Goal: Task Accomplishment & Management: Manage account settings

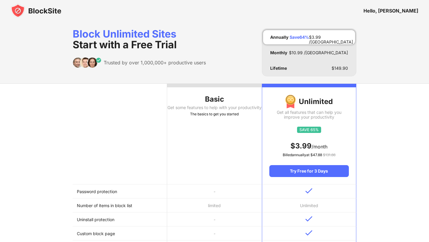
click at [37, 12] on img at bounding box center [36, 11] width 51 height 14
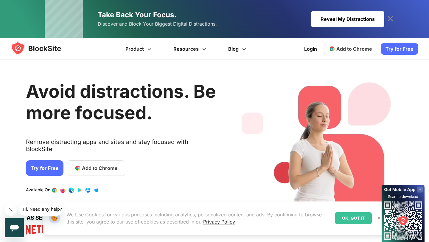
click at [393, 21] on icon at bounding box center [390, 19] width 10 height 10
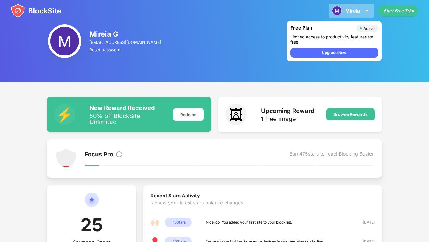
click at [366, 11] on img at bounding box center [366, 10] width 7 height 7
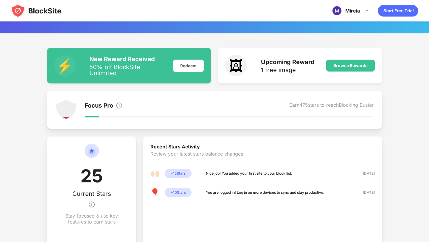
scroll to position [45, 0]
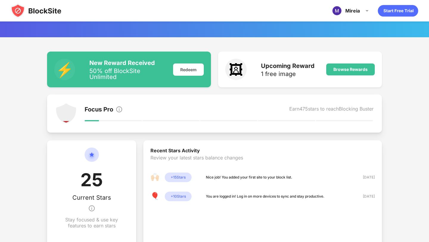
click at [111, 59] on div "New Reward Received" at bounding box center [127, 62] width 77 height 7
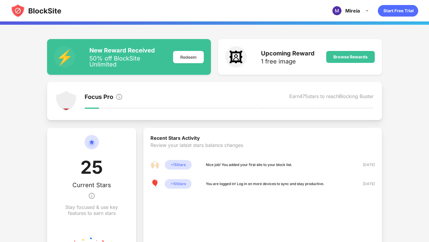
scroll to position [0, 0]
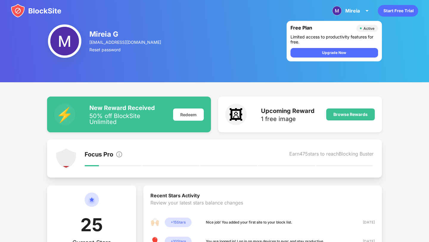
click at [53, 11] on img at bounding box center [36, 11] width 51 height 14
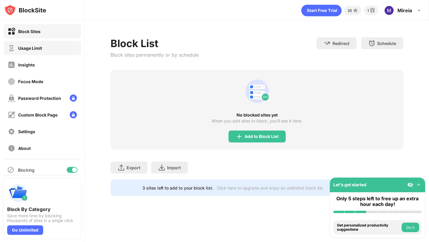
click at [43, 43] on div "Usage Limit" at bounding box center [42, 48] width 77 height 14
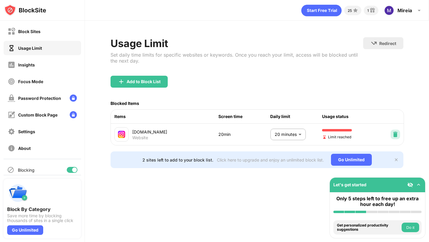
click at [395, 133] on img at bounding box center [395, 134] width 6 height 6
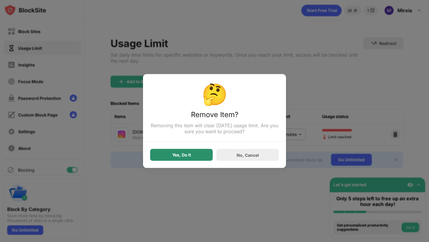
click at [169, 160] on div "Yes, Do It" at bounding box center [181, 155] width 63 height 12
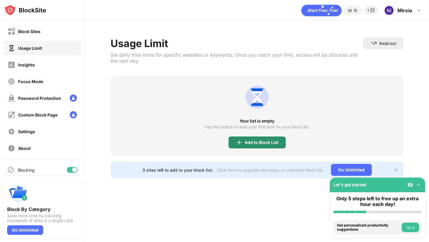
click at [244, 142] on div "Add to Block List" at bounding box center [256, 142] width 57 height 12
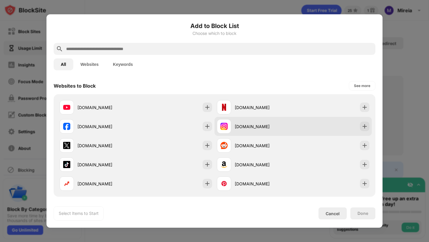
click at [272, 123] on div "instagram.com" at bounding box center [264, 126] width 58 height 6
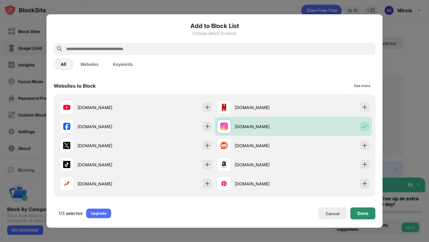
click at [366, 214] on div "Done" at bounding box center [362, 213] width 11 height 5
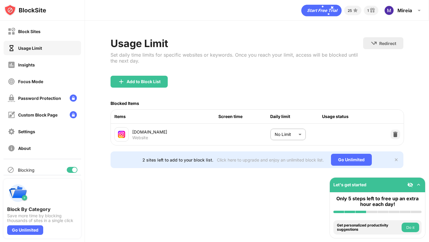
click at [294, 134] on body "Block Sites Usage Limit Insights Focus Mode Password Protection Custom Block Pa…" at bounding box center [214, 121] width 429 height 242
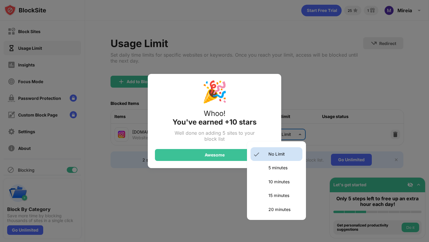
click at [278, 208] on p "20 minutes" at bounding box center [283, 209] width 30 height 7
type input "**"
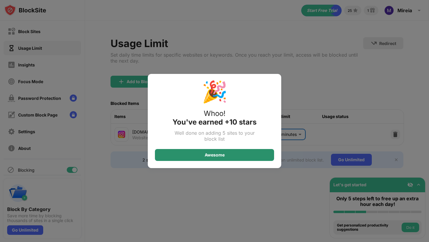
click at [242, 158] on div "Awesome" at bounding box center [214, 155] width 119 height 12
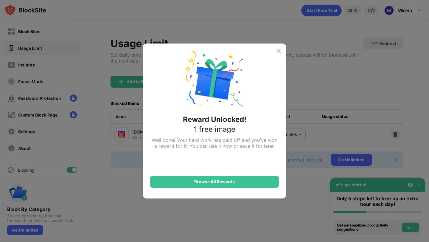
click at [282, 52] on div "Reward Unlocked! 1 free image Well done! Your hard work has paid off and you’ve…" at bounding box center [214, 120] width 143 height 155
click at [277, 49] on img at bounding box center [278, 50] width 7 height 7
